Goal: Information Seeking & Learning: Find specific page/section

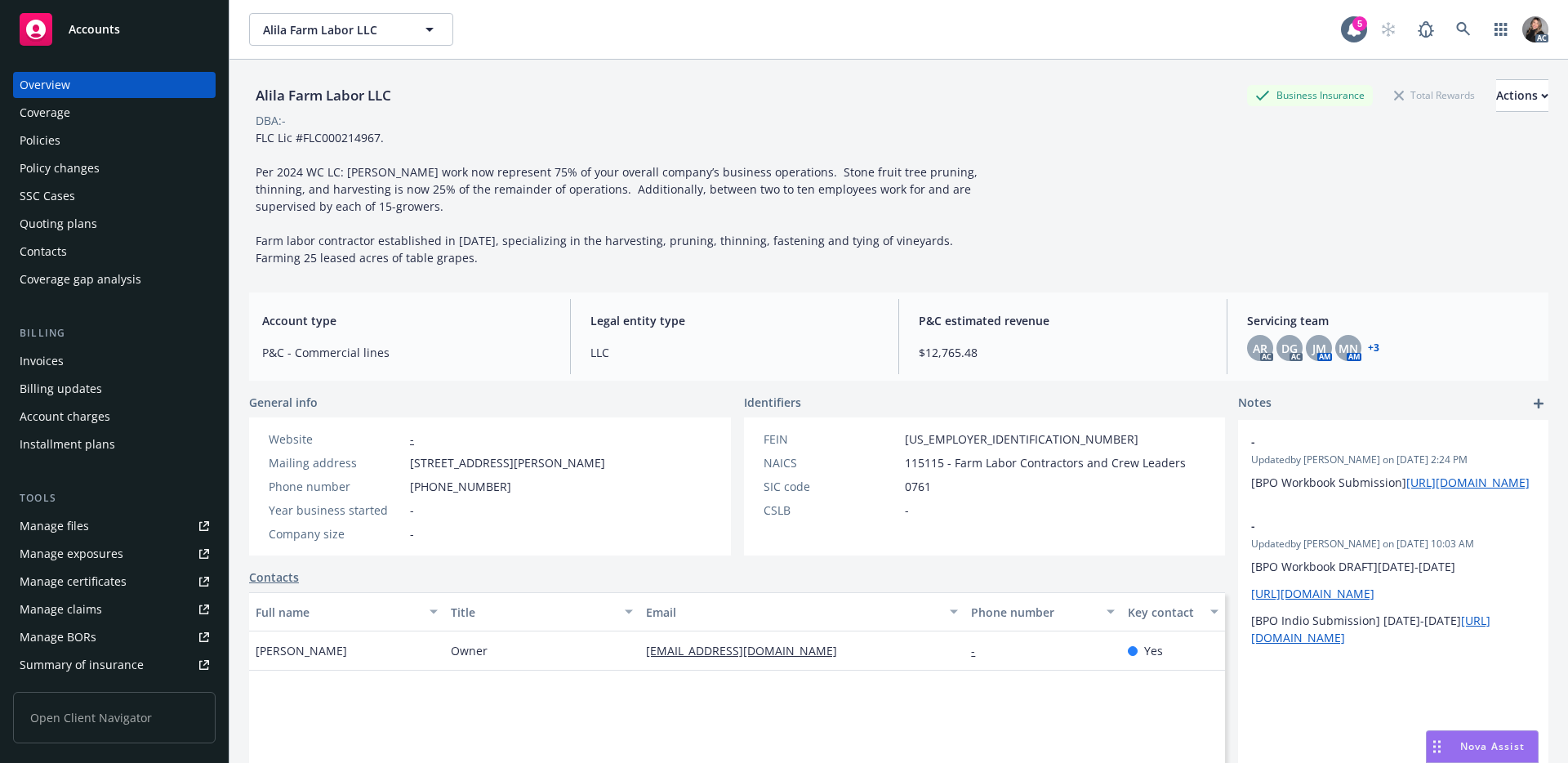
click at [75, 142] on div "Policies" at bounding box center [114, 140] width 189 height 26
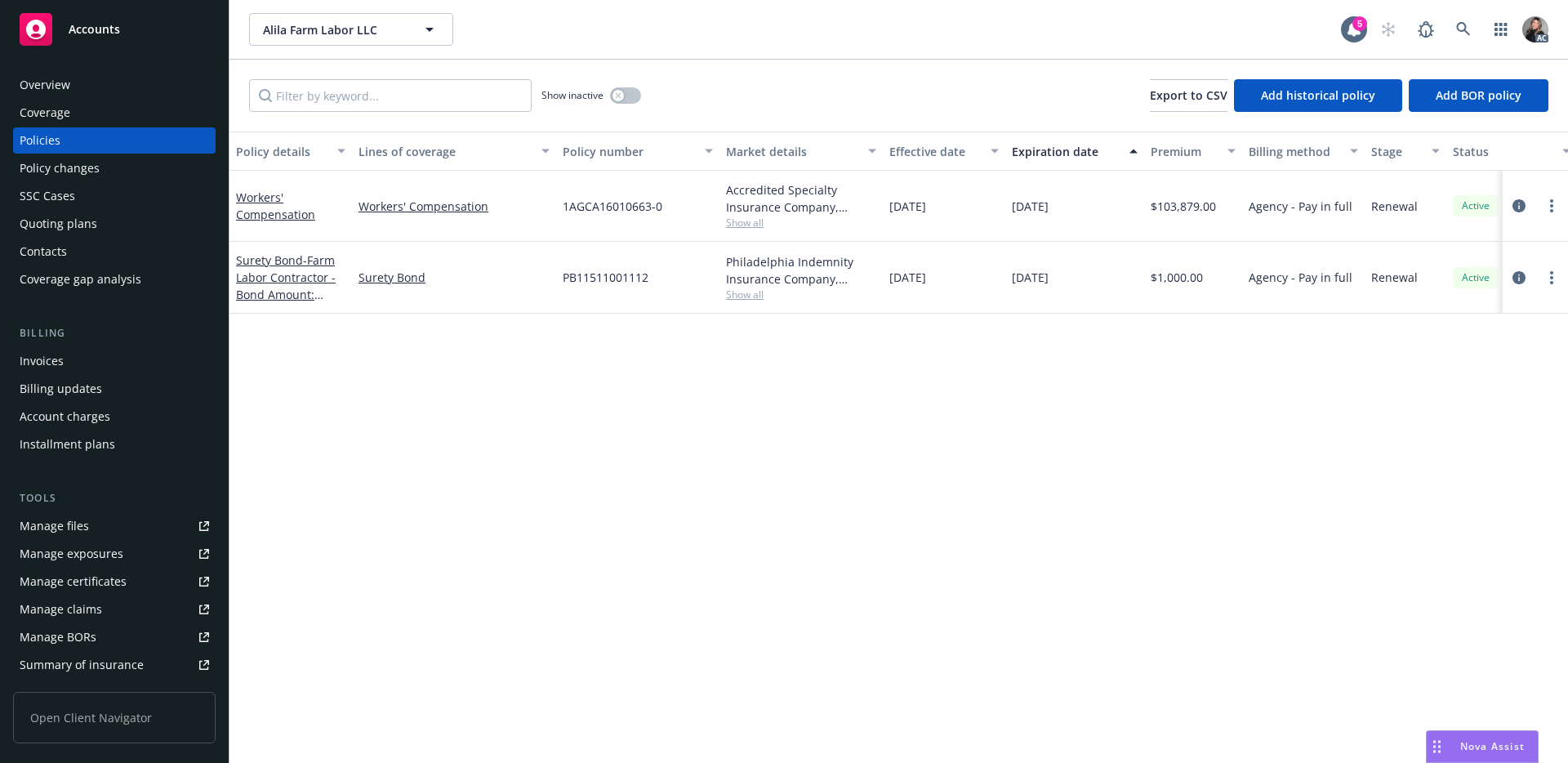
click at [742, 220] on span "Show all" at bounding box center [801, 223] width 150 height 14
click at [1515, 206] on icon "circleInformation" at bounding box center [1519, 205] width 13 height 13
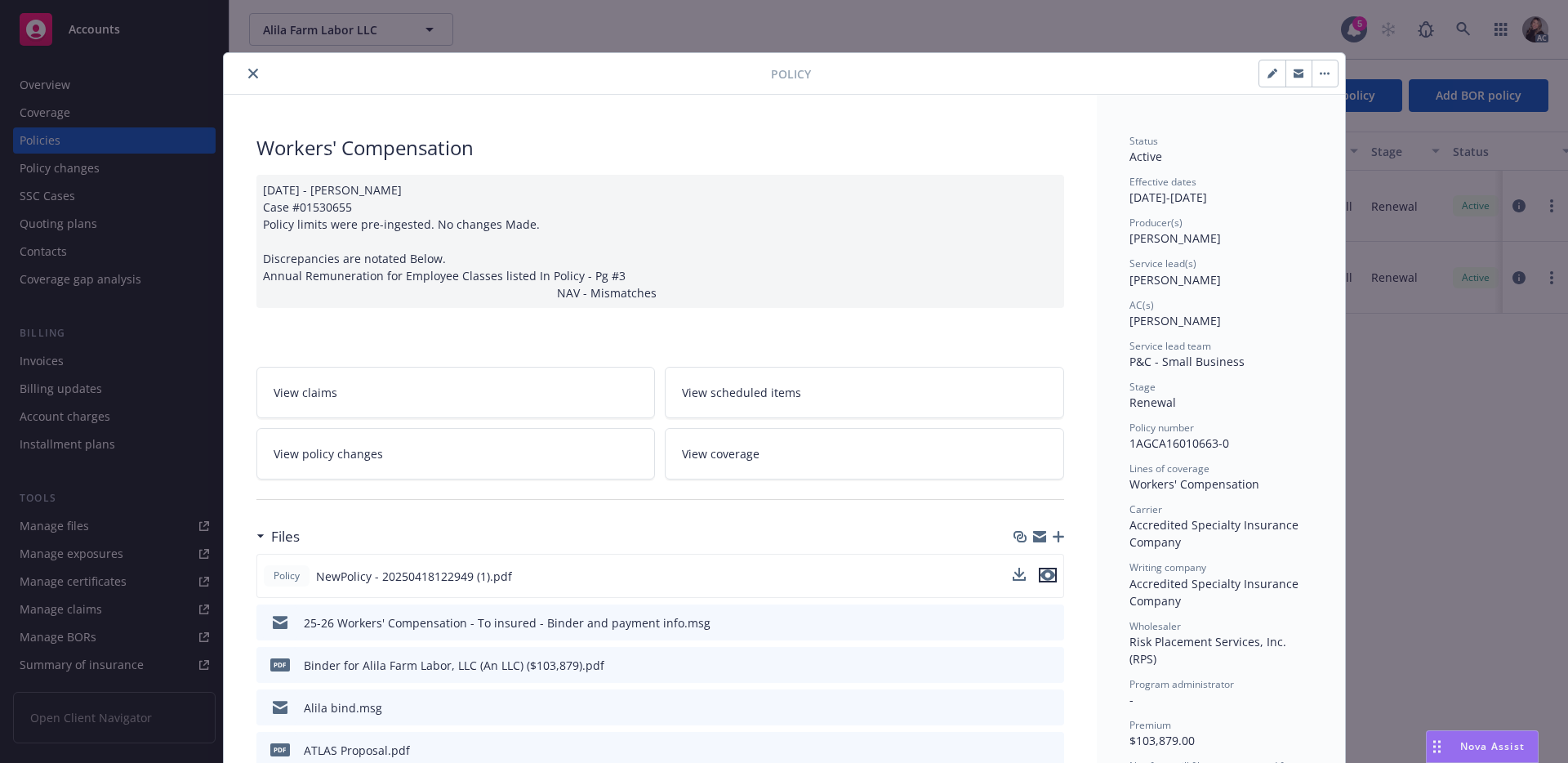
click at [1041, 580] on icon "preview file" at bounding box center [1048, 574] width 15 height 11
